Goal: Information Seeking & Learning: Find specific fact

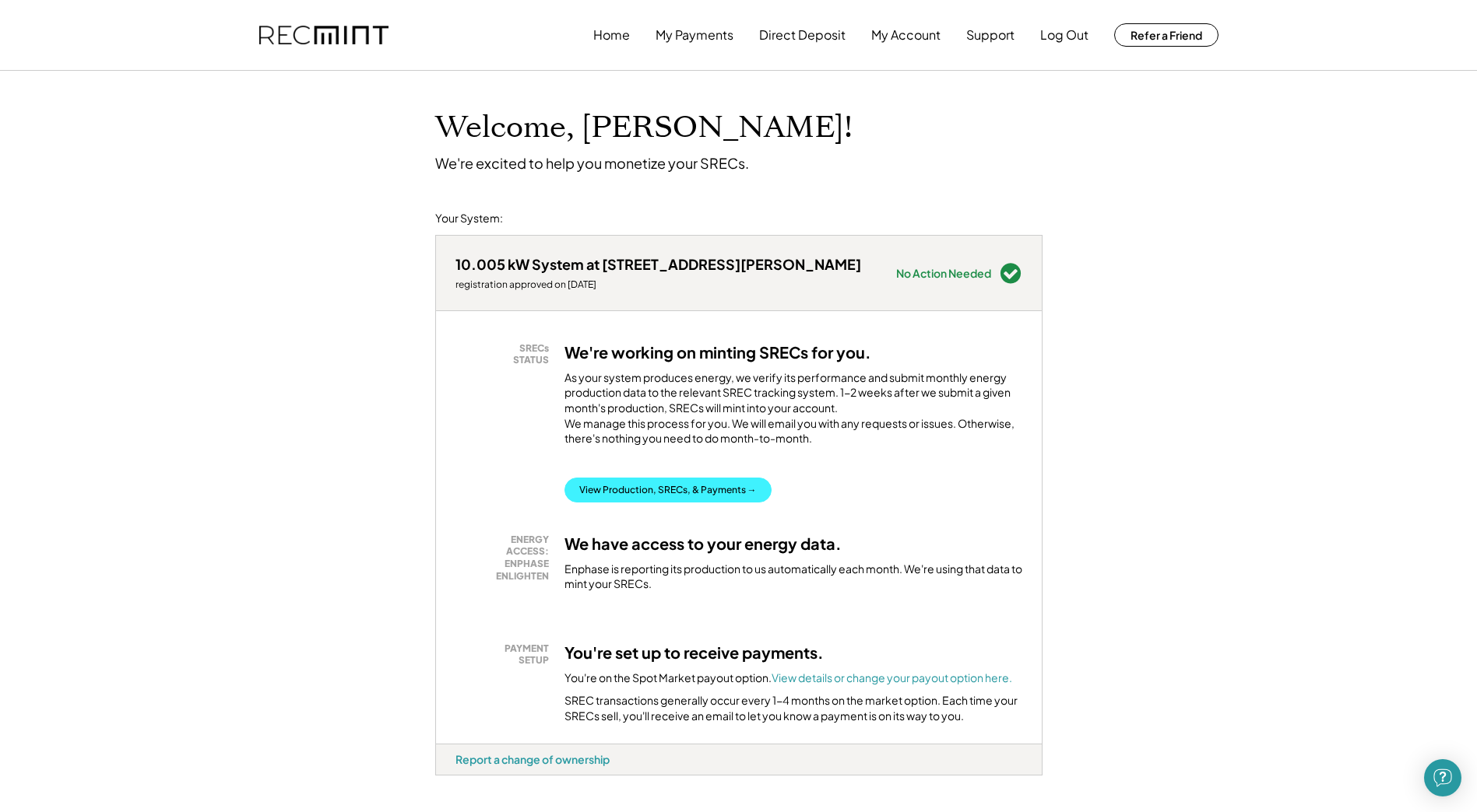
click at [647, 503] on button "View Production, SRECs, & Payments →" at bounding box center [668, 490] width 207 height 25
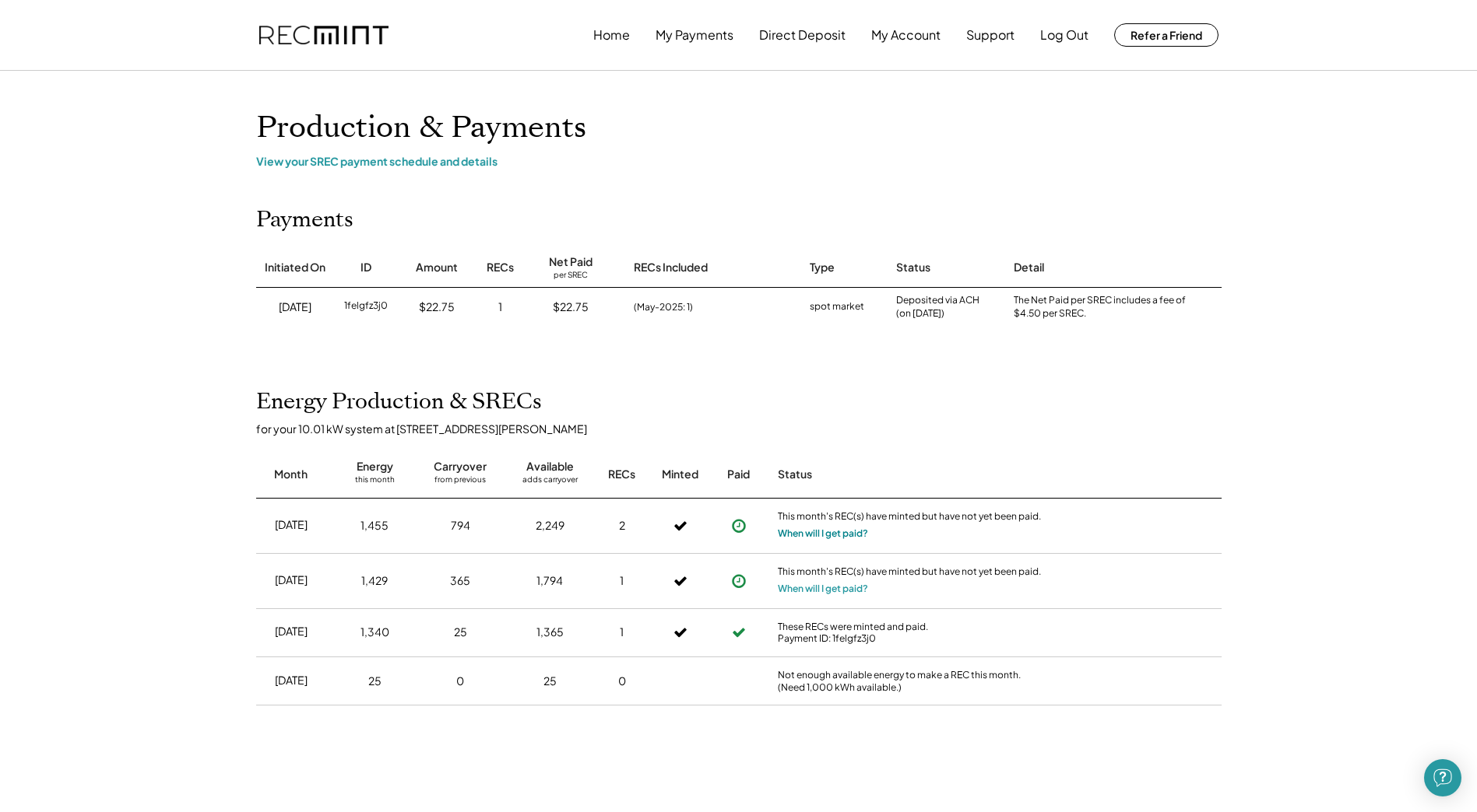
click at [842, 538] on button "When will I get paid?" at bounding box center [823, 533] width 91 height 15
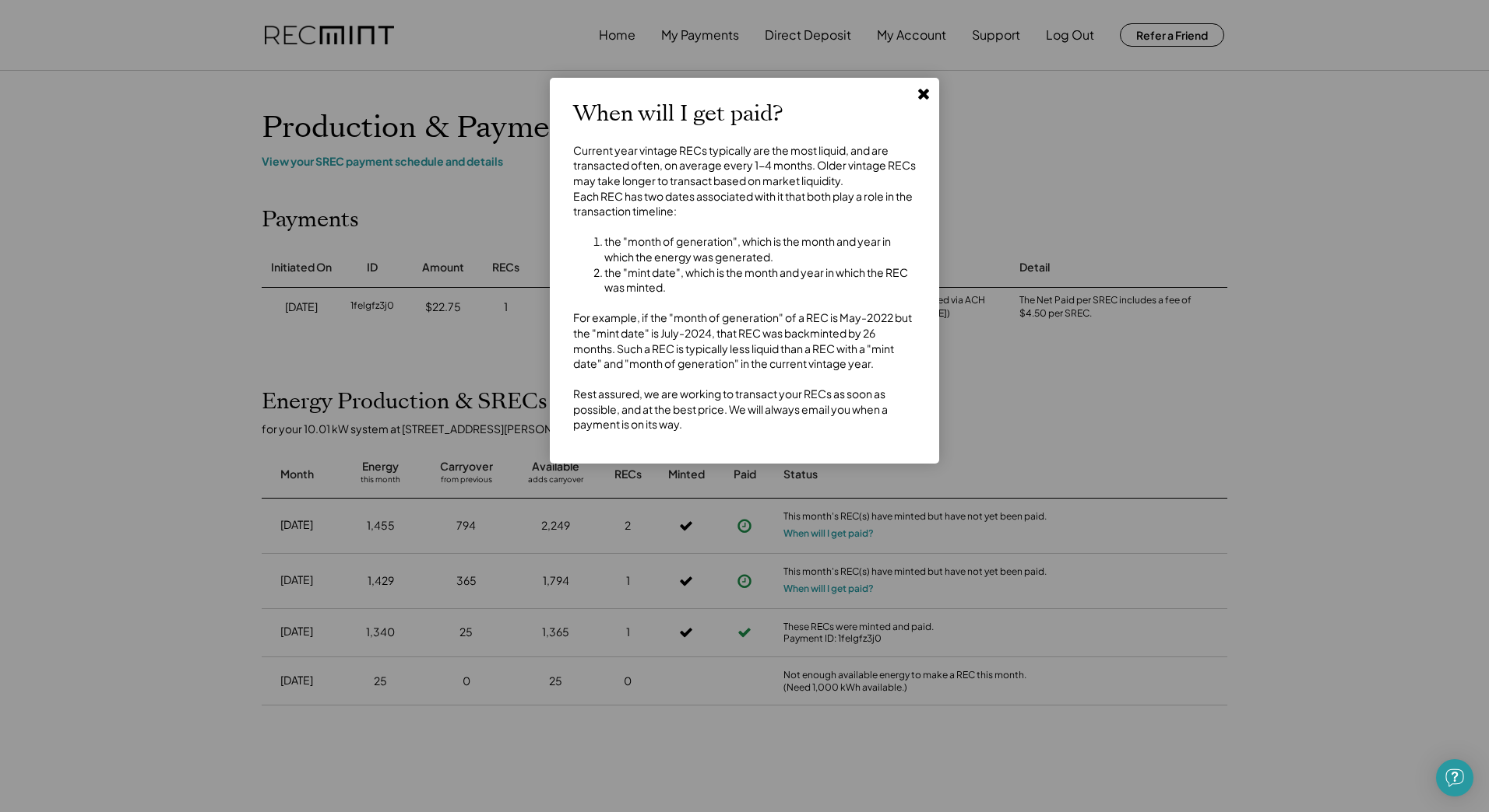
click at [914, 76] on div at bounding box center [744, 406] width 1489 height 812
